Goal: Task Accomplishment & Management: Use online tool/utility

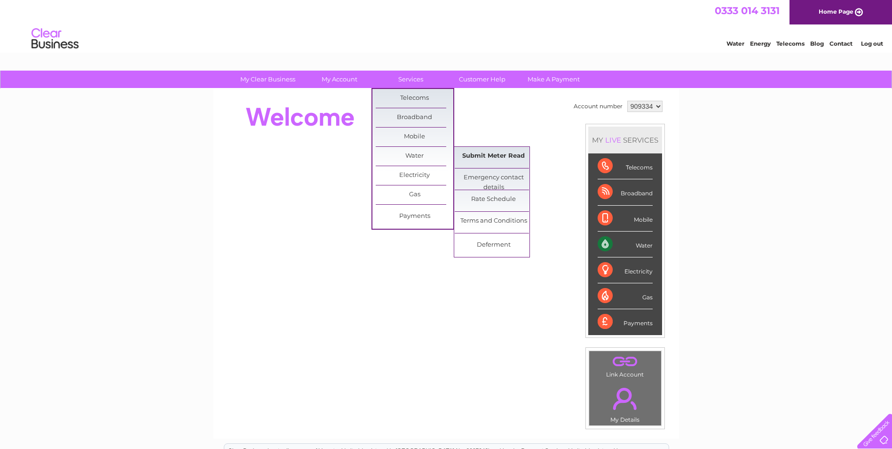
click at [477, 156] on link "Submit Meter Read" at bounding box center [494, 156] width 78 height 19
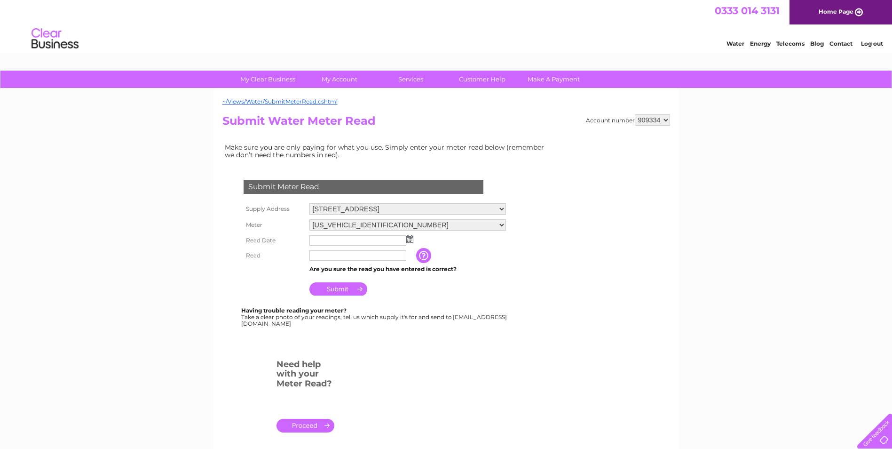
click at [501, 211] on select "Crookedshaws Farm, Kelso, Roxburghshire, TD5 8PS Primside Farm, Taps And Trough…" at bounding box center [407, 208] width 197 height 11
select select "550752"
click at [309, 203] on select "Crookedshaws Farm, Kelso, Roxburghshire, TD5 8PS Primside Farm, Taps And Trough…" at bounding box center [407, 209] width 197 height 12
click at [410, 239] on img at bounding box center [409, 239] width 7 height 8
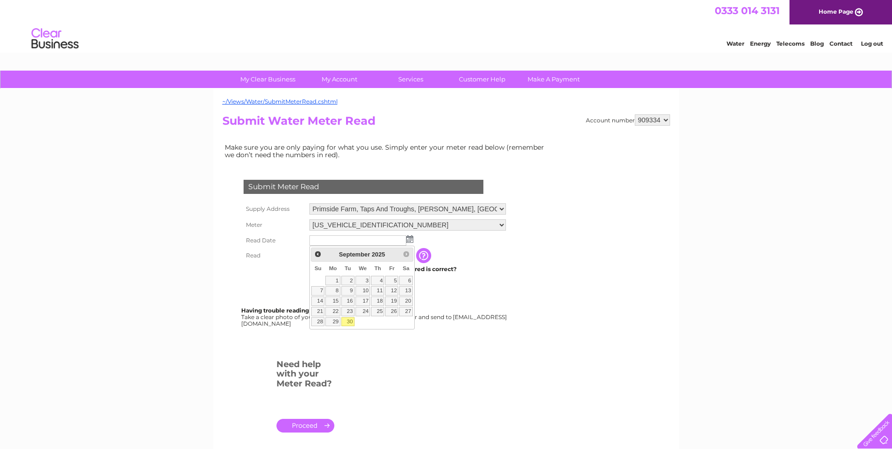
click at [351, 321] on link "30" at bounding box center [347, 321] width 13 height 9
type input "2025/09/30"
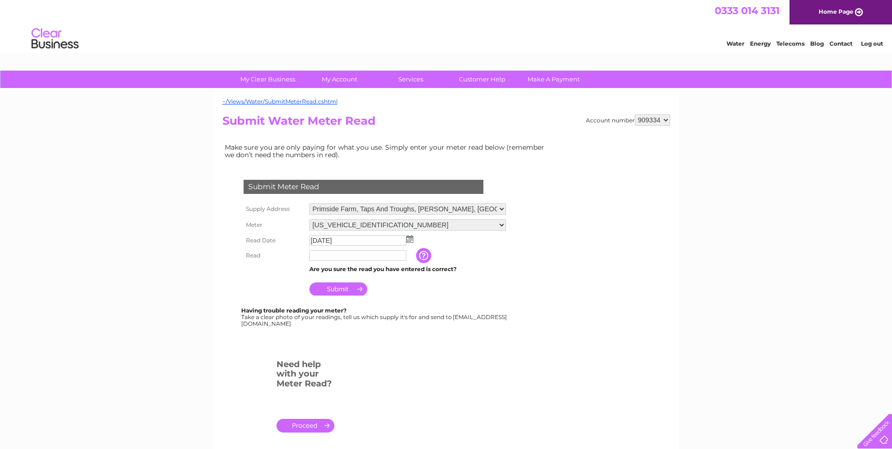
click at [323, 255] on input "text" at bounding box center [357, 255] width 97 height 10
type input "18337"
click at [337, 290] on input "Submit" at bounding box center [338, 288] width 58 height 13
